Goal: Find contact information: Find contact information

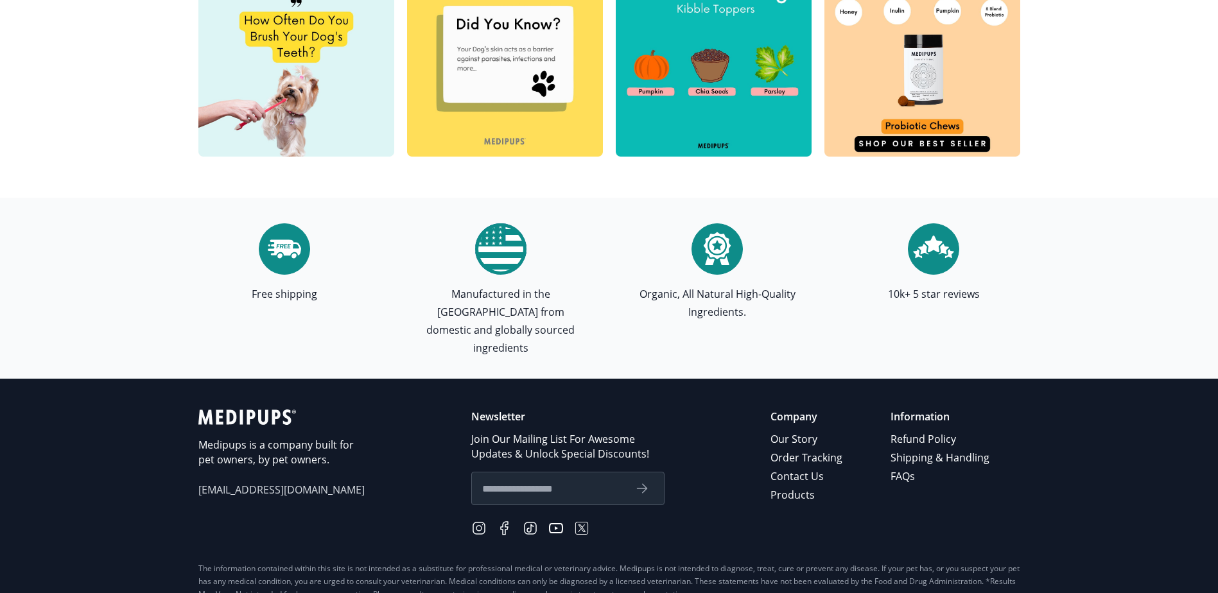
scroll to position [3659, 0]
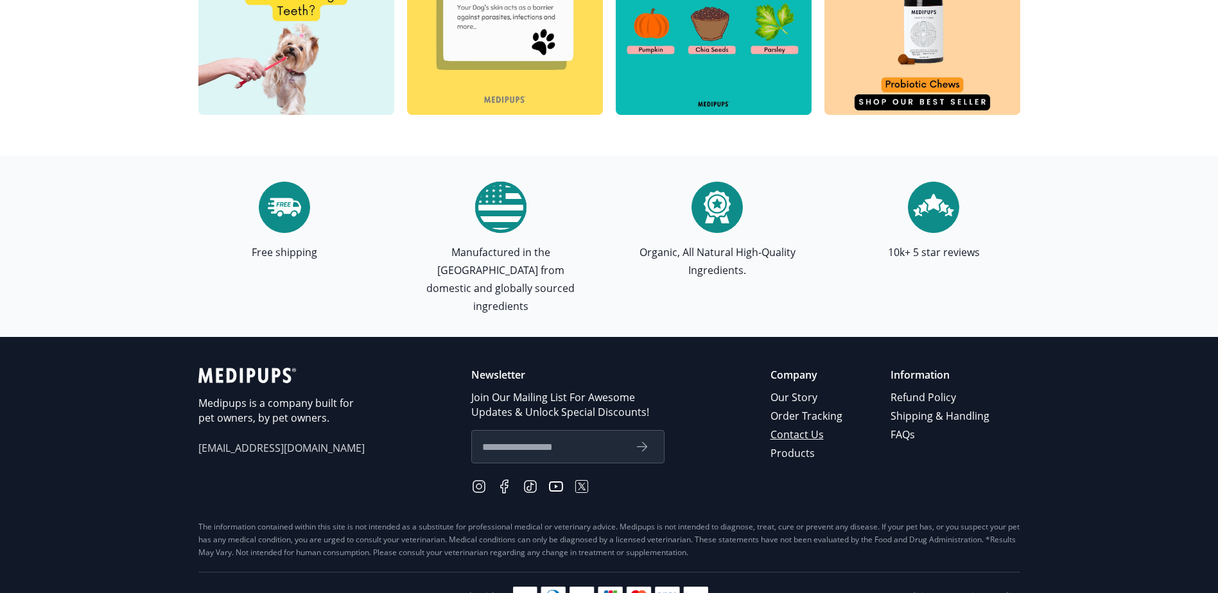
click at [786, 426] on link "Contact Us" at bounding box center [807, 435] width 74 height 19
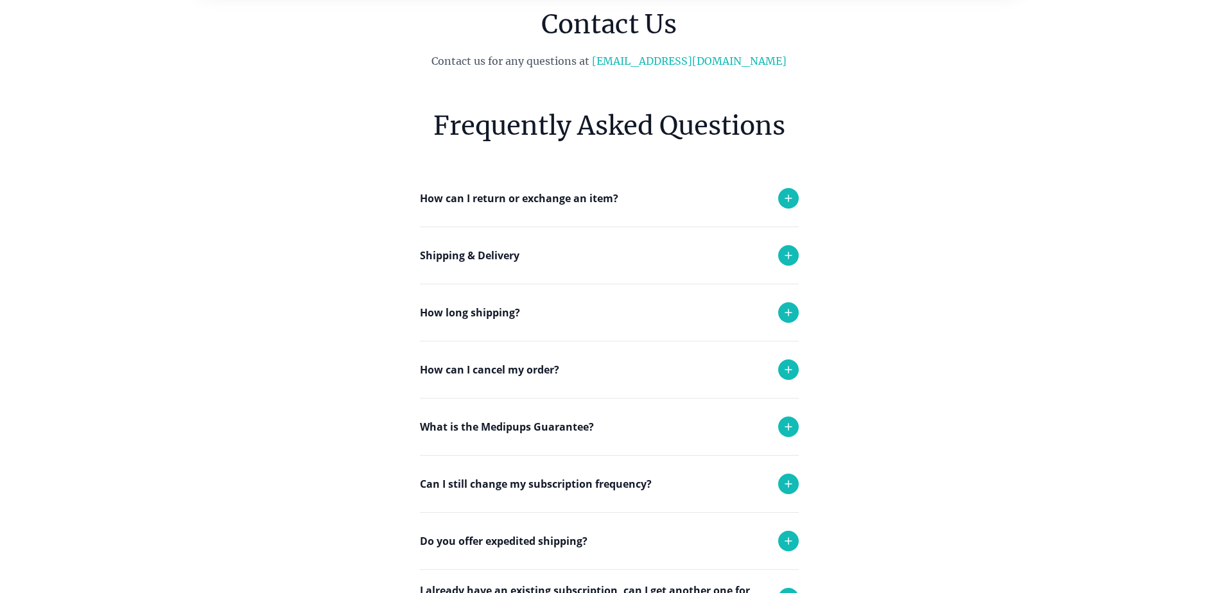
scroll to position [128, 0]
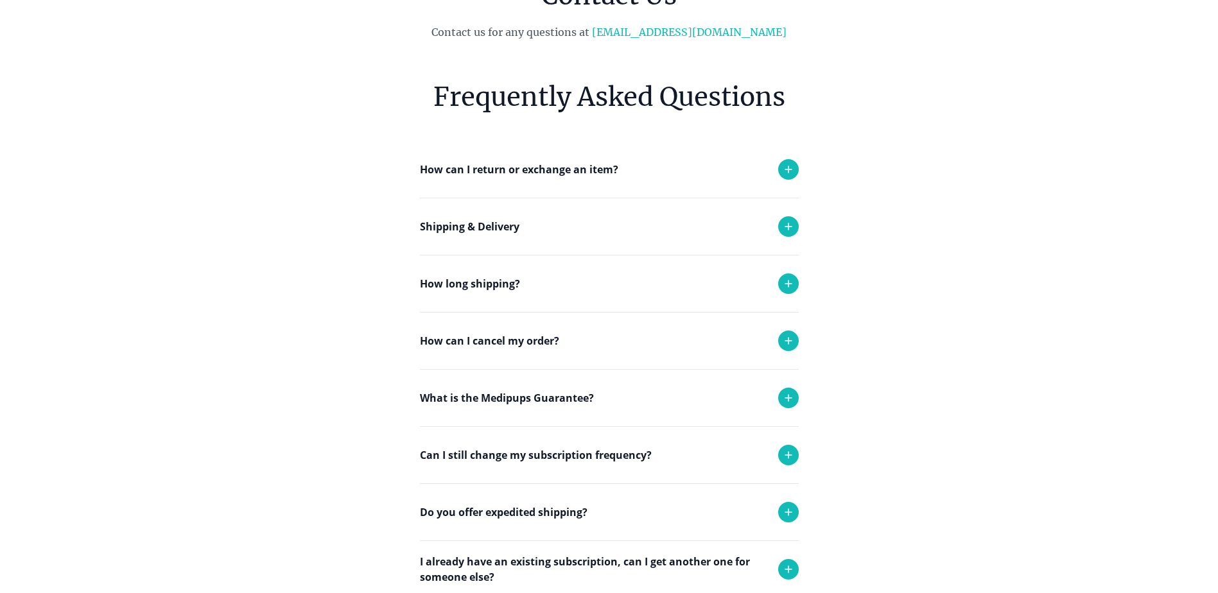
click at [792, 337] on icon at bounding box center [788, 340] width 15 height 15
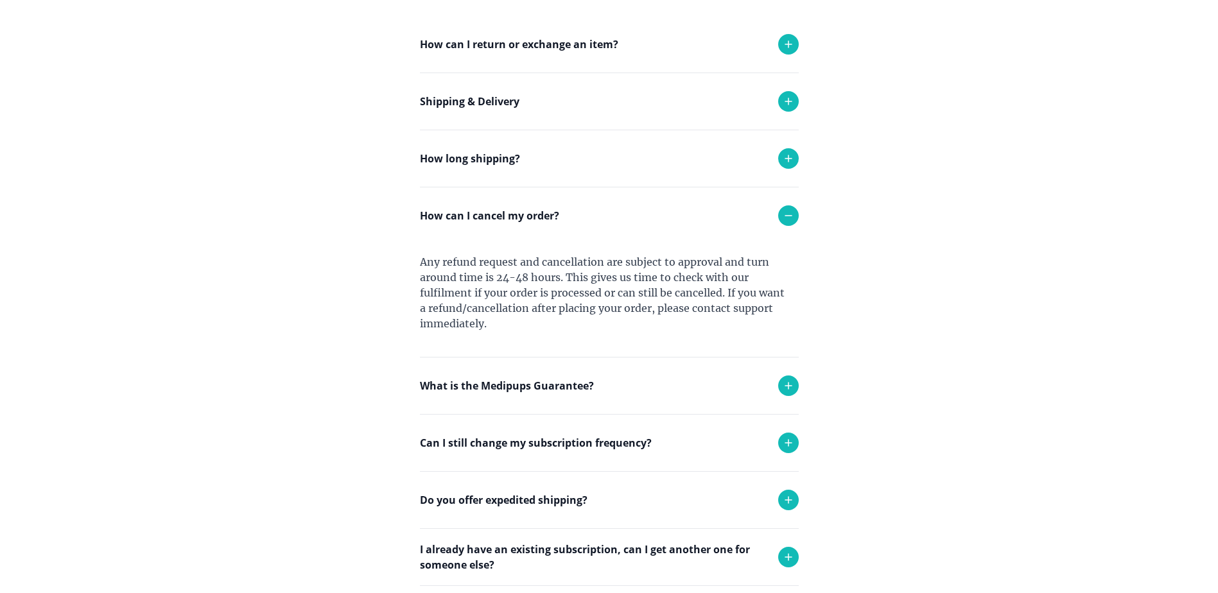
scroll to position [257, 0]
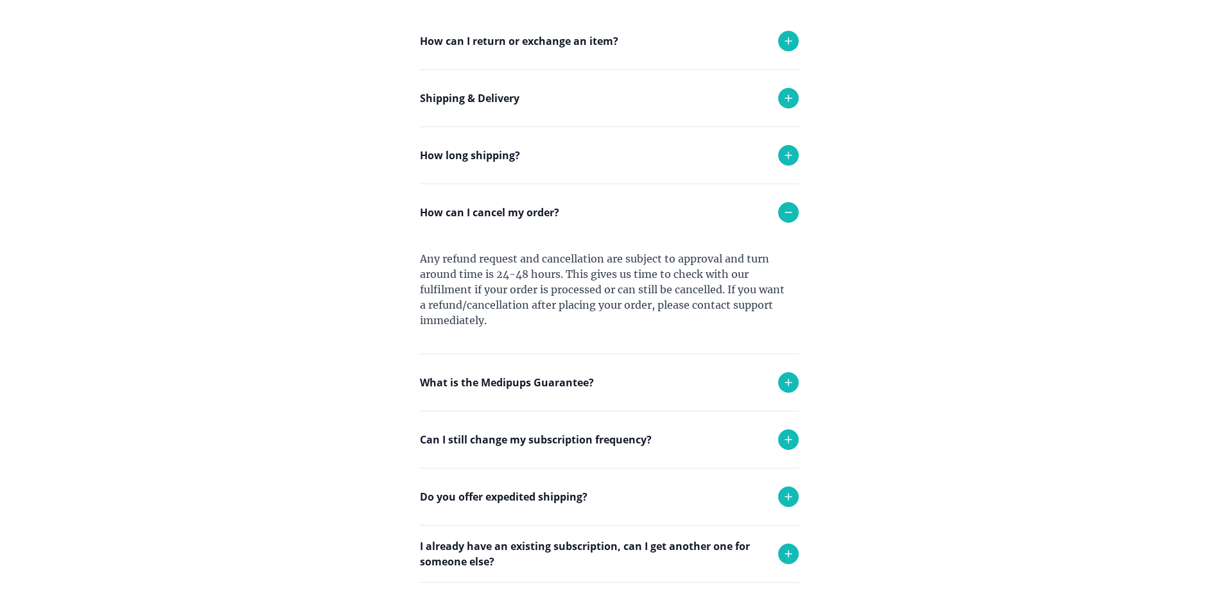
click at [786, 439] on icon at bounding box center [788, 439] width 15 height 15
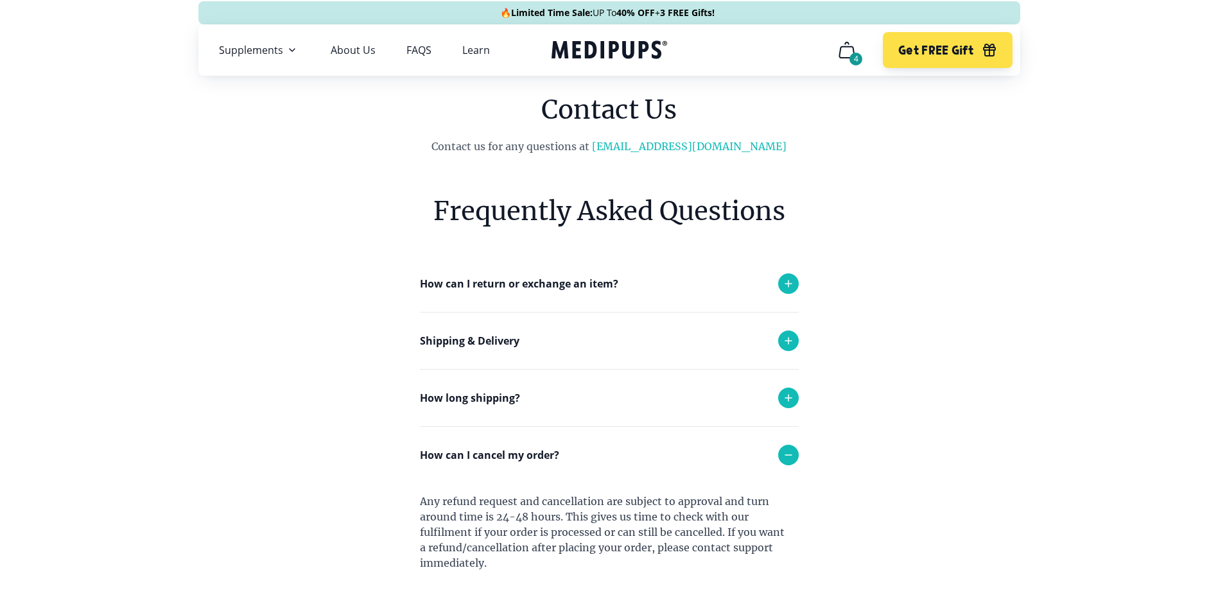
scroll to position [0, 0]
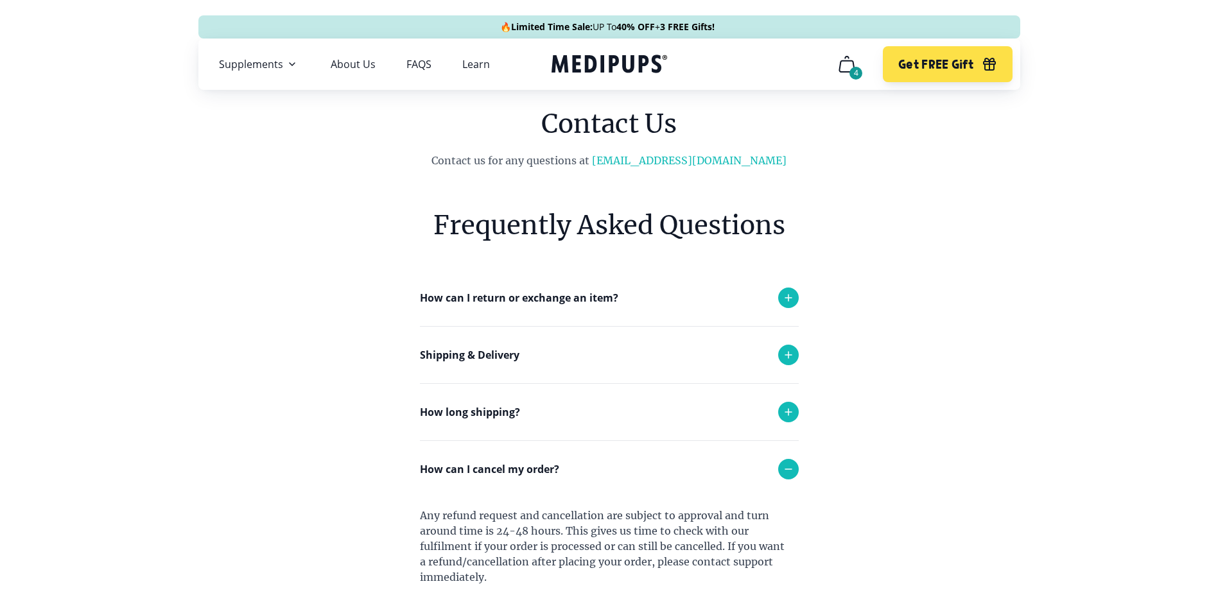
click at [854, 66] on icon "cart" at bounding box center [847, 64] width 21 height 21
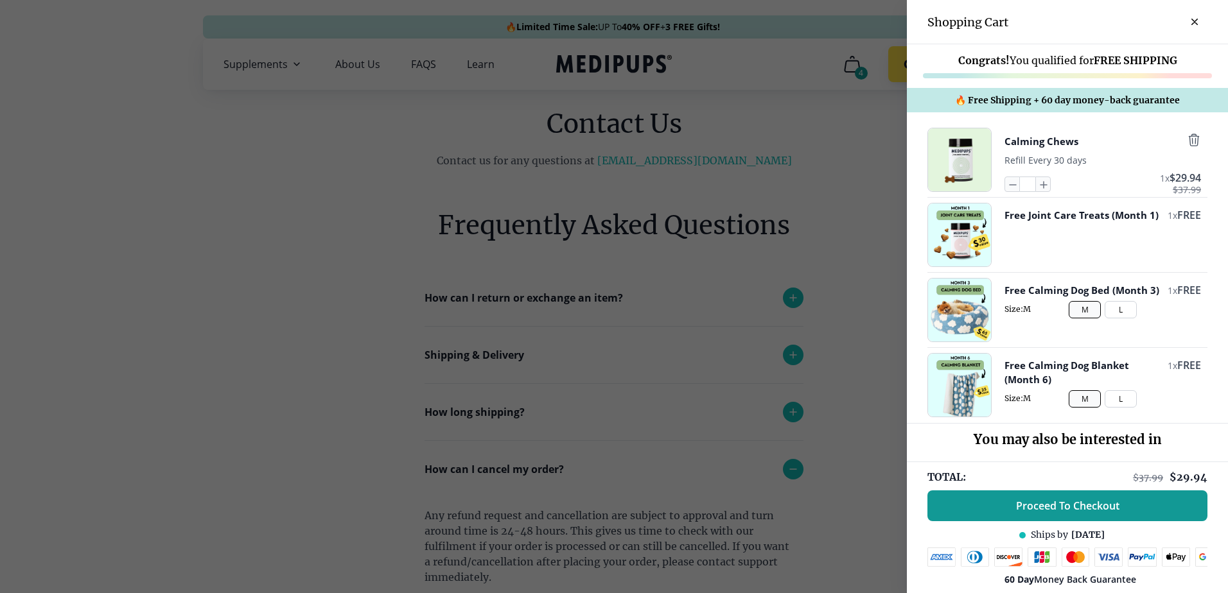
click at [1192, 22] on icon "close-cart" at bounding box center [1194, 21] width 5 height 5
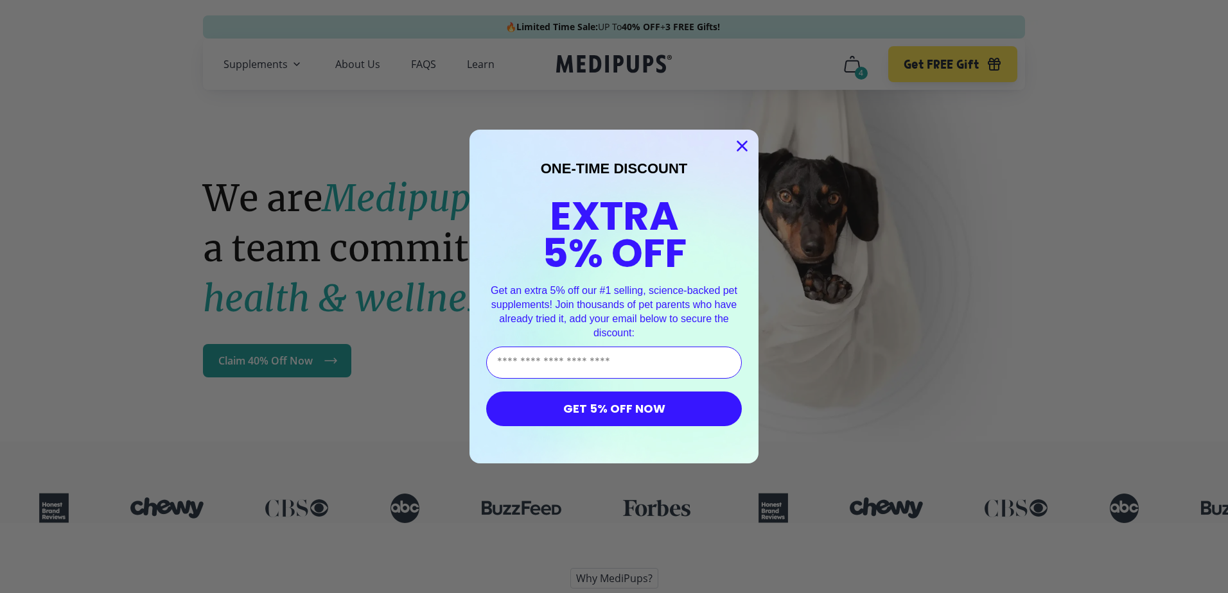
click at [738, 144] on icon "Close dialog" at bounding box center [742, 146] width 9 height 9
